Goal: Find specific page/section: Find specific page/section

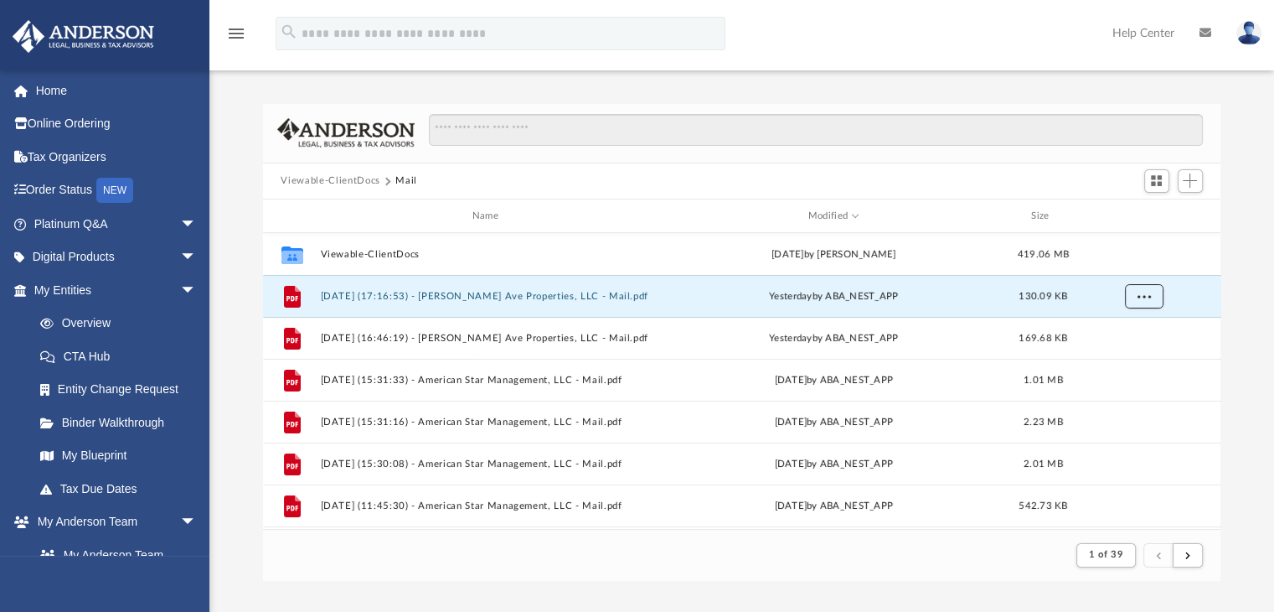
scroll to position [316, 945]
click at [180, 289] on span "arrow_drop_down" at bounding box center [197, 290] width 34 height 34
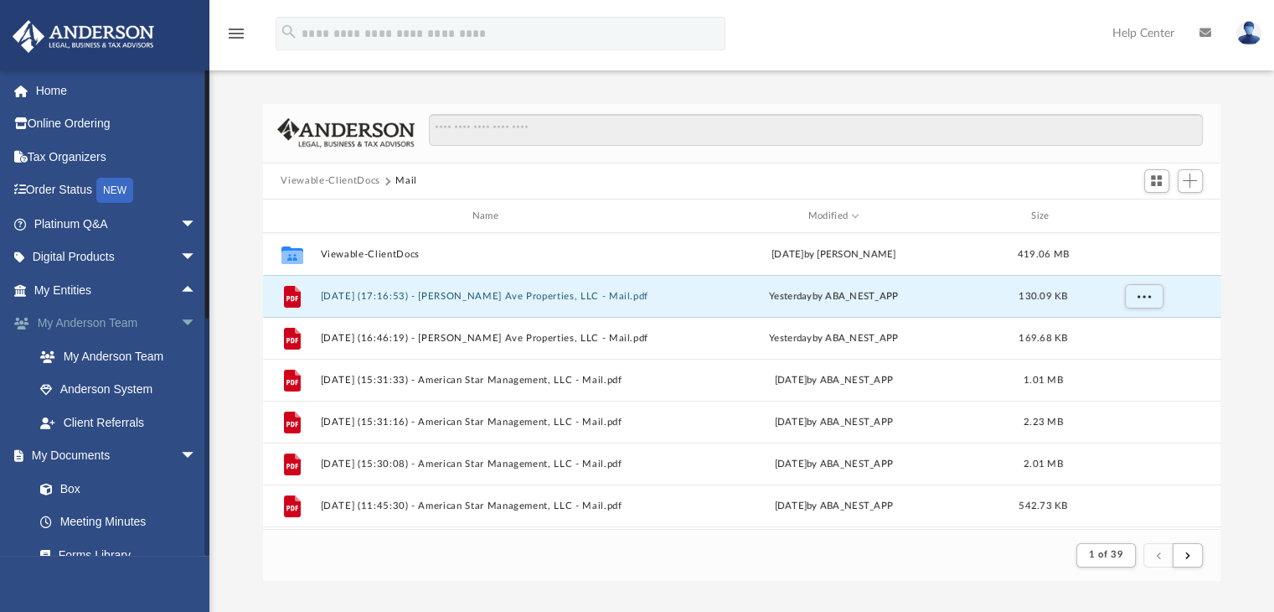
click at [180, 321] on span "arrow_drop_down" at bounding box center [197, 324] width 34 height 34
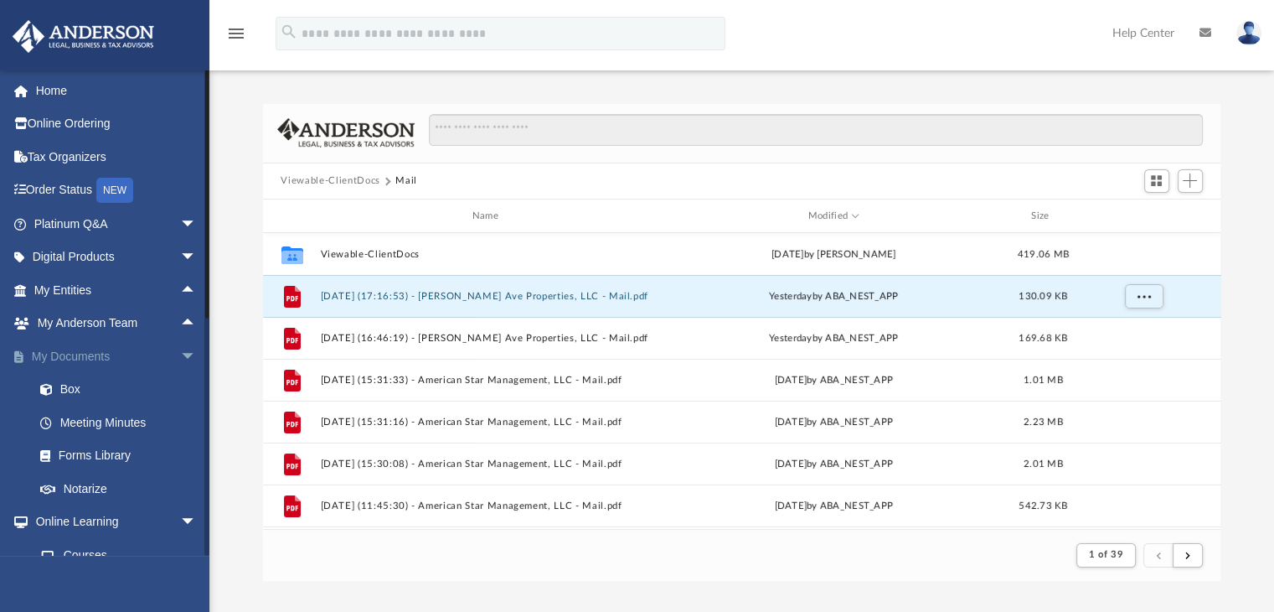
click at [180, 350] on span "arrow_drop_down" at bounding box center [197, 356] width 34 height 34
click at [180, 381] on span "arrow_drop_down" at bounding box center [197, 390] width 34 height 34
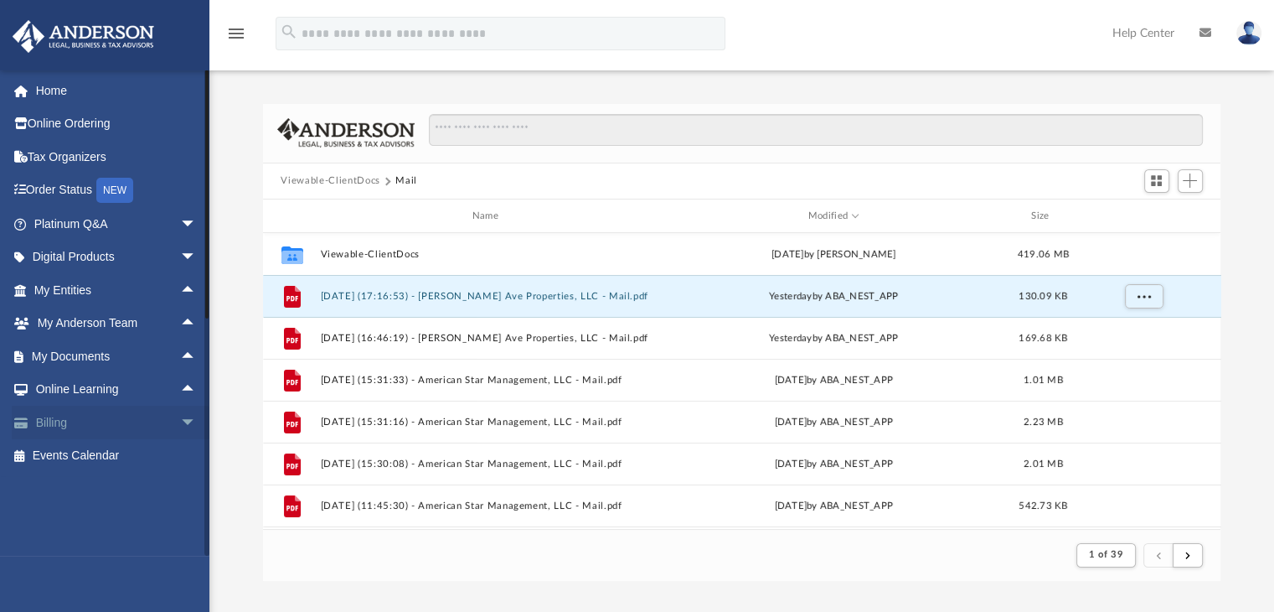
click at [53, 423] on link "Billing arrow_drop_down" at bounding box center [117, 423] width 210 height 34
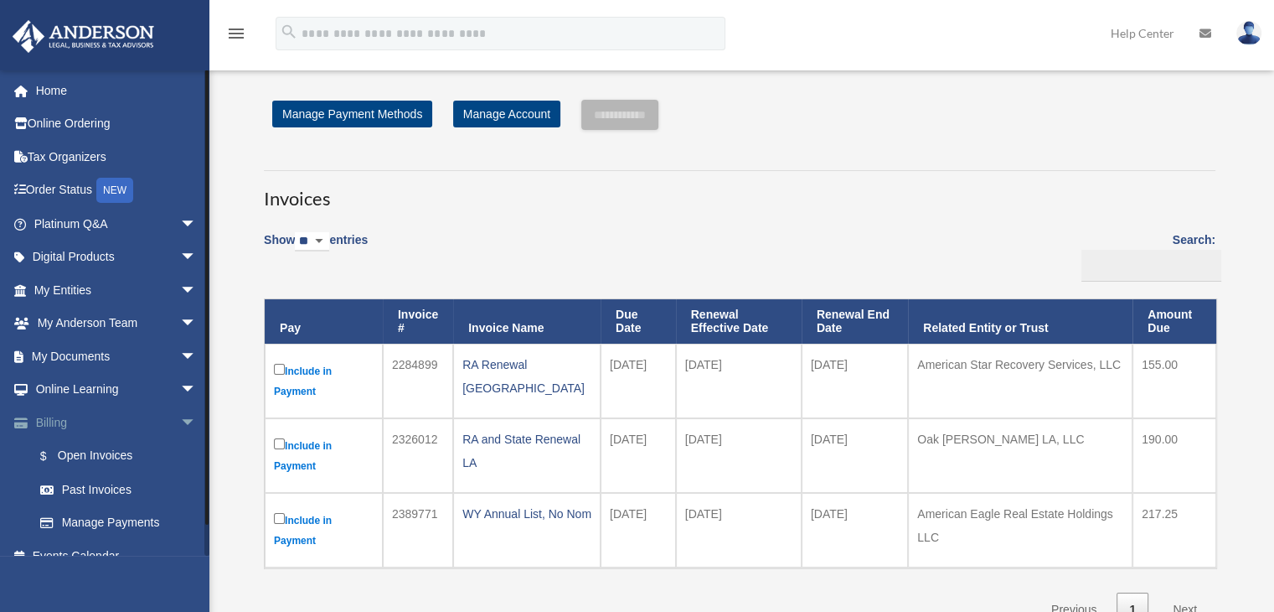
click at [52, 418] on link "Billing arrow_drop_down" at bounding box center [117, 423] width 210 height 34
